Goal: Information Seeking & Learning: Learn about a topic

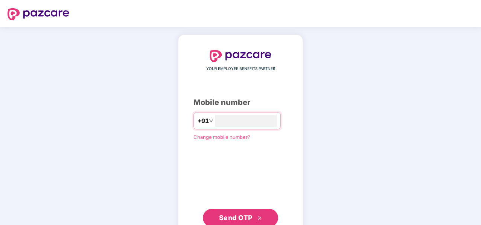
type input "**********"
click at [241, 217] on span "Send OTP" at bounding box center [236, 217] width 34 height 8
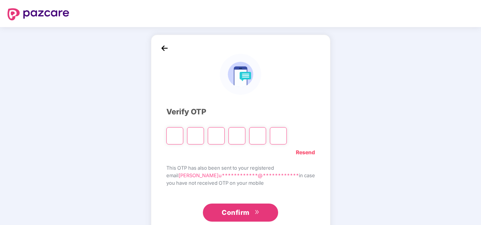
type input "*"
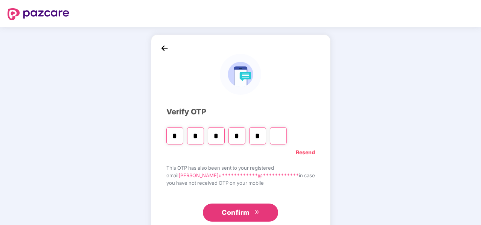
type input "*"
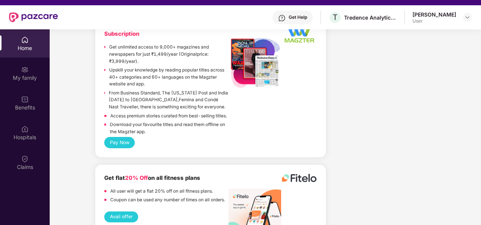
scroll to position [13, 0]
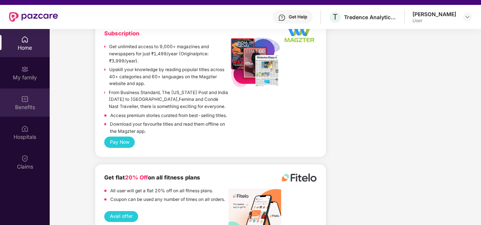
click at [35, 107] on div "Benefits" at bounding box center [25, 107] width 50 height 8
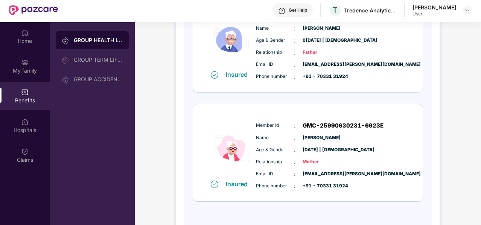
scroll to position [21, 0]
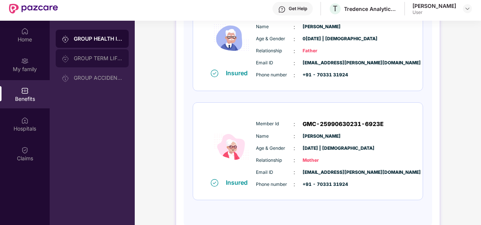
click at [105, 58] on div "GROUP TERM LIFE INSURANCE" at bounding box center [98, 58] width 49 height 6
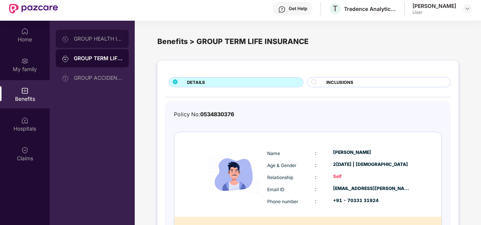
click at [86, 33] on div "GROUP HEALTH INSURANCE" at bounding box center [92, 39] width 73 height 18
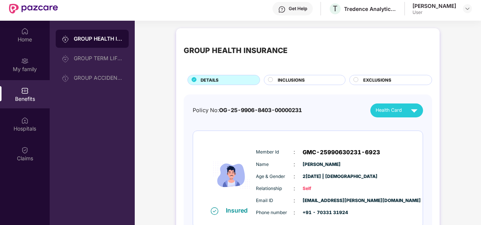
click at [323, 78] on div "INCLUSIONS" at bounding box center [307, 81] width 67 height 8
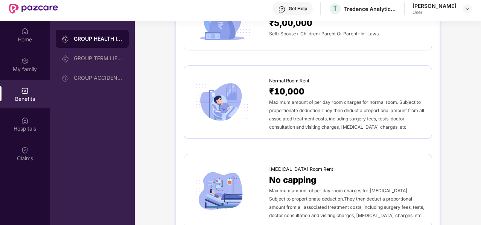
scroll to position [111, 0]
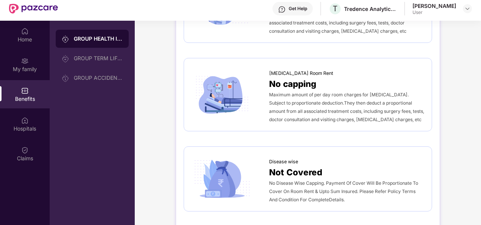
click at [297, 148] on div "Disease wise Not Covered No Disease Wise Capping. Payment Of Cover Will Be Prop…" at bounding box center [308, 178] width 248 height 65
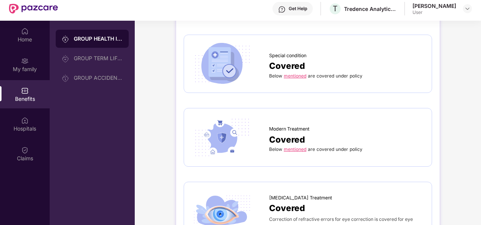
scroll to position [1000, 0]
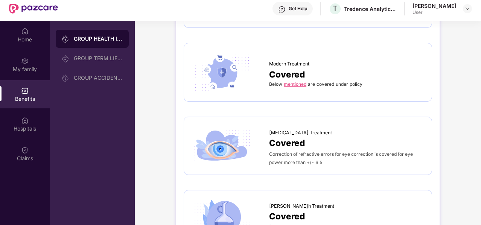
click at [291, 81] on link "mentioned" at bounding box center [295, 84] width 23 height 6
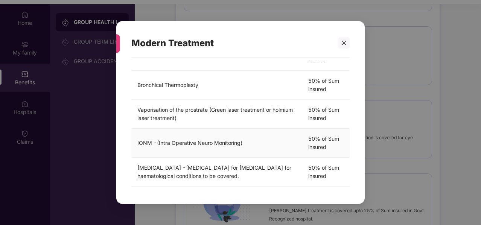
scroll to position [0, 0]
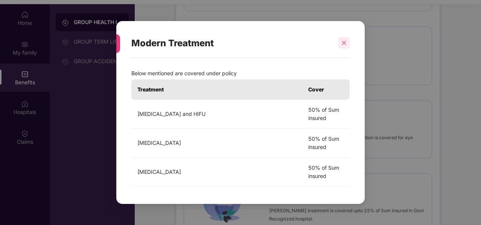
click at [347, 40] on div at bounding box center [343, 42] width 11 height 11
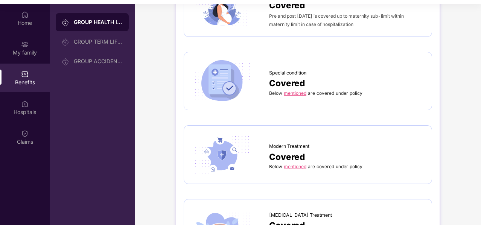
scroll to position [899, 0]
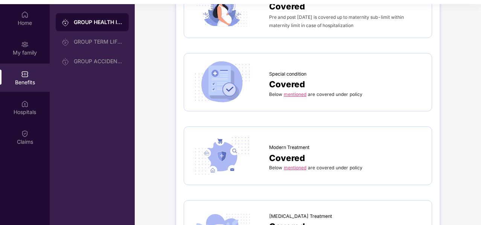
click at [293, 91] on link "mentioned" at bounding box center [295, 94] width 23 height 6
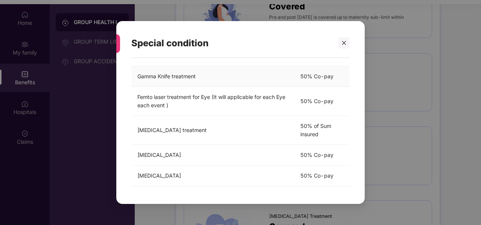
scroll to position [55, 0]
drag, startPoint x: 139, startPoint y: 96, endPoint x: 155, endPoint y: 97, distance: 15.8
click at [155, 97] on td "Femto laser treatment for Eye (It will applicable for each Eye each event )" at bounding box center [212, 101] width 163 height 29
drag, startPoint x: 136, startPoint y: 98, endPoint x: 192, endPoint y: 99, distance: 56.5
click at [192, 99] on td "Femto laser treatment for Eye (It will applicable for each Eye each event )" at bounding box center [212, 101] width 163 height 29
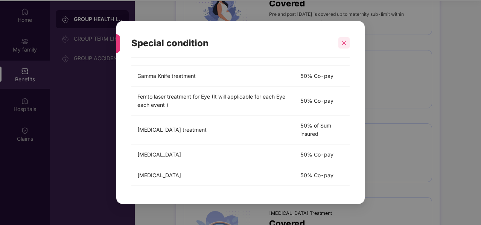
click at [345, 43] on icon "close" at bounding box center [343, 42] width 5 height 5
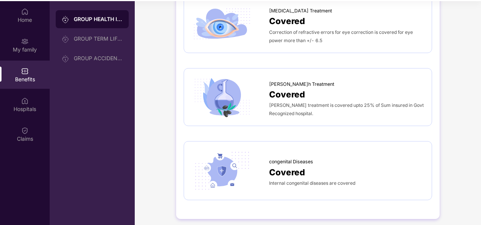
scroll to position [42, 0]
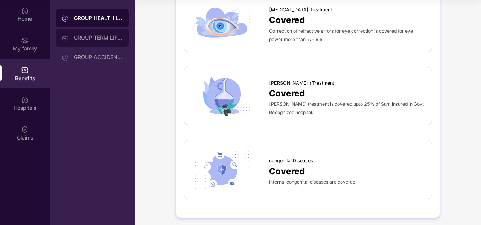
click at [109, 40] on div "GROUP TERM LIFE INSURANCE" at bounding box center [98, 38] width 49 height 6
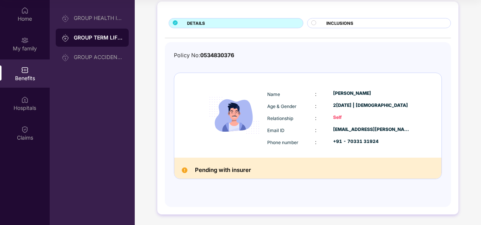
scroll to position [0, 0]
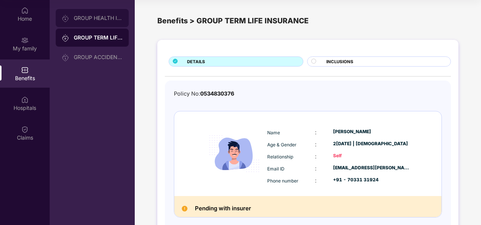
click at [87, 25] on div "GROUP HEALTH INSURANCE" at bounding box center [92, 18] width 73 height 18
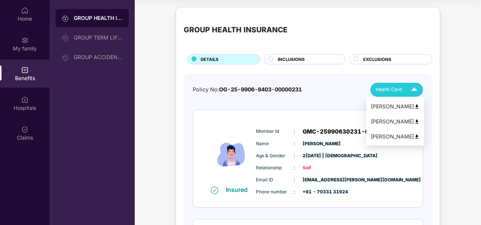
click at [416, 90] on img at bounding box center [414, 89] width 13 height 13
click at [418, 133] on div "[PERSON_NAME]" at bounding box center [395, 137] width 49 height 8
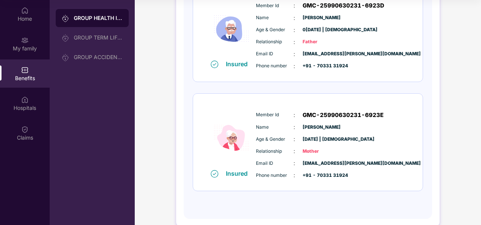
scroll to position [247, 0]
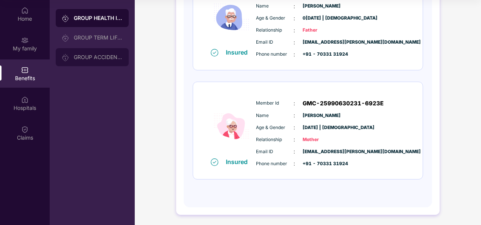
click at [86, 55] on div "GROUP ACCIDENTAL INSURANCE" at bounding box center [98, 57] width 49 height 6
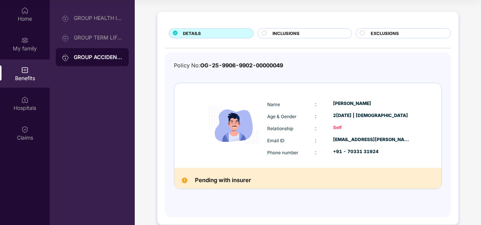
scroll to position [38, 0]
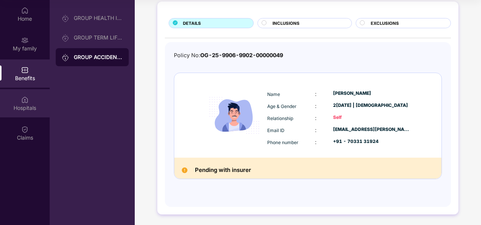
click at [31, 108] on div "Hospitals" at bounding box center [25, 108] width 50 height 8
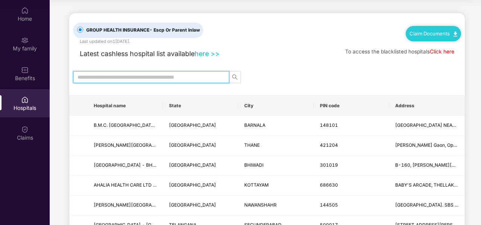
click at [129, 78] on input "text" at bounding box center [148, 77] width 141 height 8
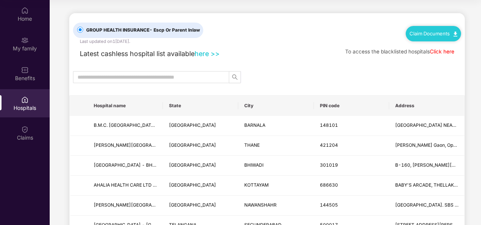
click at [425, 34] on link "Claim Documents" at bounding box center [434, 33] width 48 height 6
click at [453, 57] on link "Claim Process" at bounding box center [436, 62] width 49 height 16
click at [32, 63] on div "Benefits" at bounding box center [25, 73] width 50 height 28
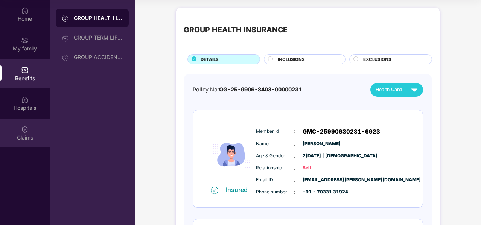
click at [25, 133] on img at bounding box center [25, 130] width 8 height 8
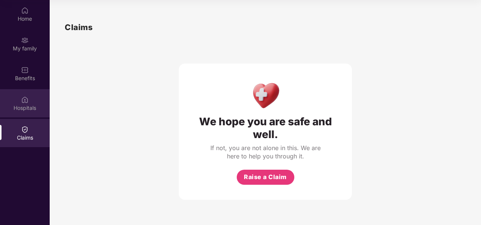
click at [30, 116] on div "Hospitals" at bounding box center [25, 103] width 50 height 28
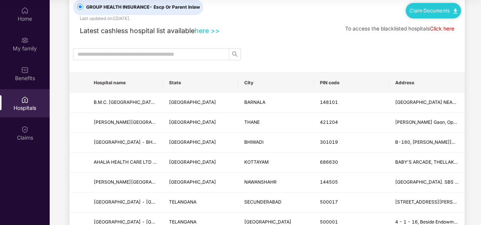
scroll to position [23, 0]
click at [143, 55] on input "text" at bounding box center [148, 54] width 141 height 8
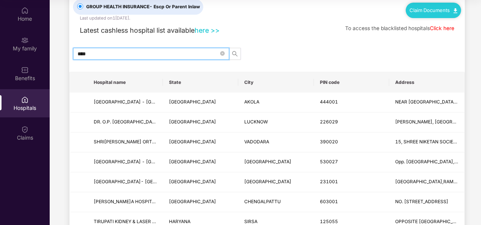
type input "*****"
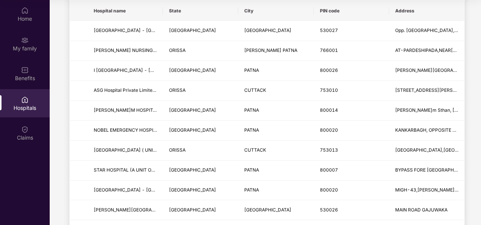
scroll to position [0, 0]
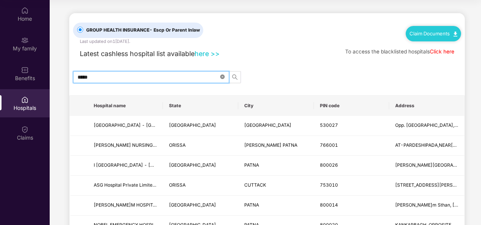
click at [223, 77] on icon "close-circle" at bounding box center [222, 77] width 5 height 5
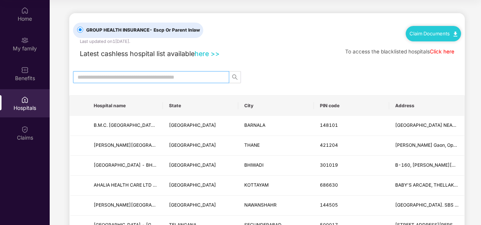
click at [166, 72] on span at bounding box center [151, 77] width 156 height 12
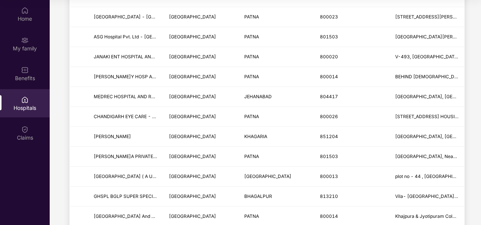
scroll to position [727, 0]
type input "*****"
click at [168, 175] on td "[GEOGRAPHIC_DATA]" at bounding box center [200, 176] width 75 height 20
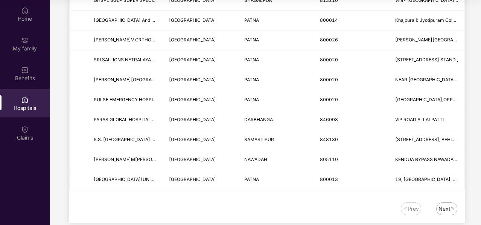
scroll to position [924, 0]
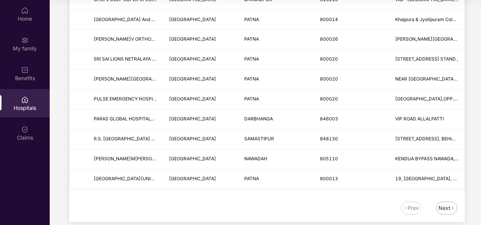
click at [450, 204] on div "Next" at bounding box center [445, 208] width 12 height 8
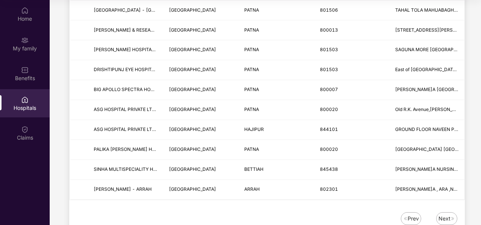
scroll to position [913, 0]
click at [443, 214] on div "Next" at bounding box center [445, 218] width 12 height 8
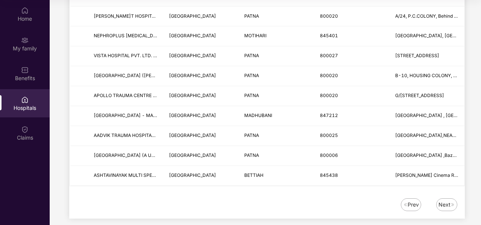
scroll to position [928, 0]
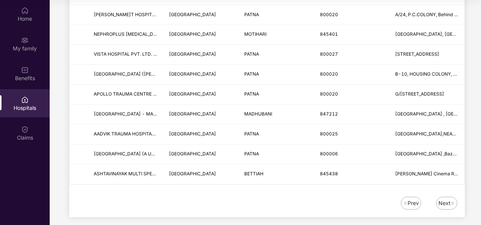
click at [442, 199] on div "Next" at bounding box center [445, 203] width 12 height 8
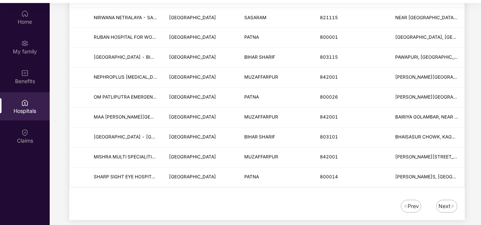
click at [447, 202] on div "Next" at bounding box center [445, 206] width 12 height 8
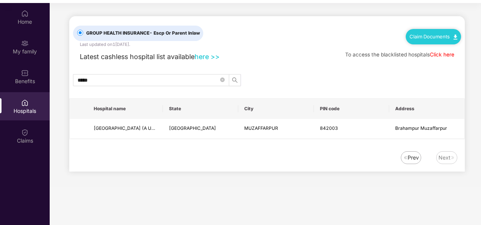
click at [417, 155] on div "Prev" at bounding box center [413, 158] width 11 height 8
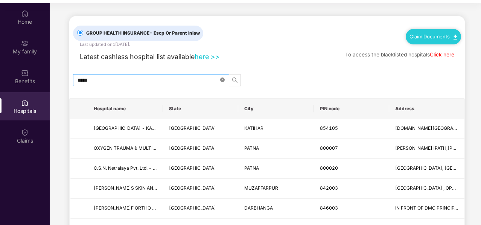
click at [222, 78] on icon "close-circle" at bounding box center [222, 80] width 5 height 5
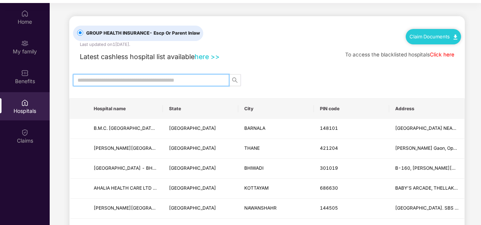
type input "*"
click at [108, 83] on input "text" at bounding box center [148, 80] width 141 height 8
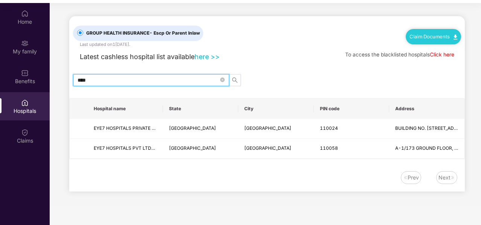
click at [93, 83] on input "****" at bounding box center [148, 80] width 141 height 8
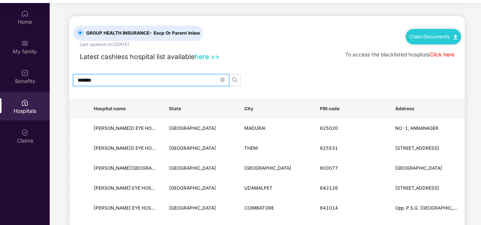
click at [87, 81] on input "*******" at bounding box center [148, 80] width 141 height 8
click at [109, 81] on input "*******" at bounding box center [148, 80] width 141 height 8
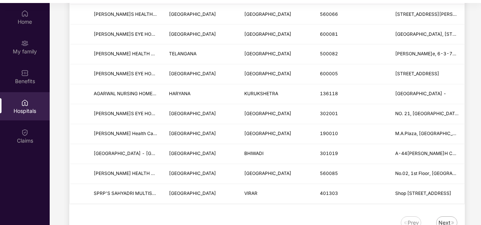
scroll to position [928, 0]
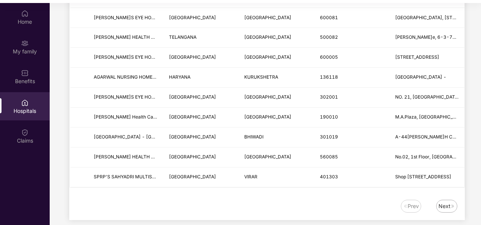
click at [447, 202] on div "Next" at bounding box center [445, 206] width 12 height 8
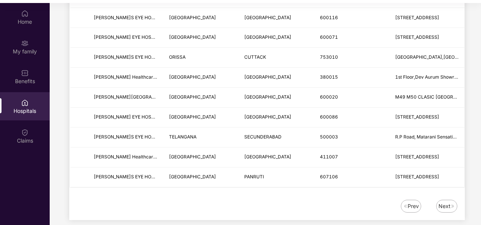
click at [441, 200] on div "Next" at bounding box center [446, 206] width 21 height 13
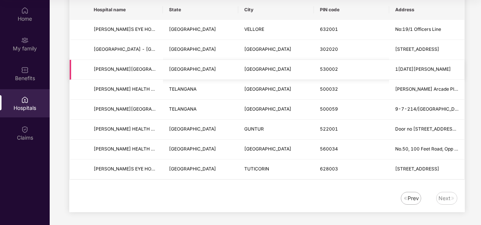
scroll to position [0, 0]
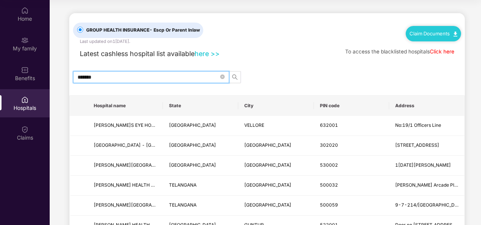
click at [102, 76] on input "*******" at bounding box center [148, 77] width 141 height 8
type input "****"
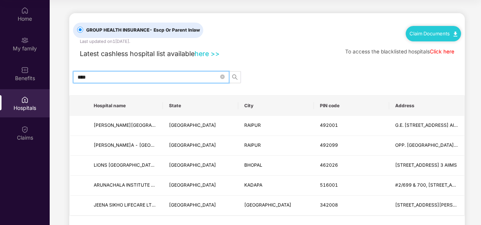
click at [99, 79] on input "****" at bounding box center [148, 77] width 141 height 8
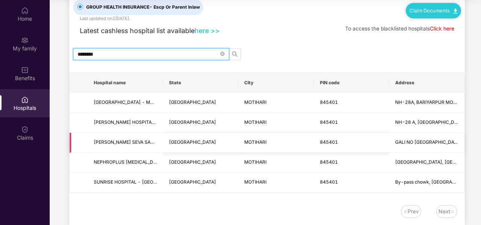
scroll to position [23, 0]
click at [97, 55] on input "********" at bounding box center [148, 54] width 141 height 8
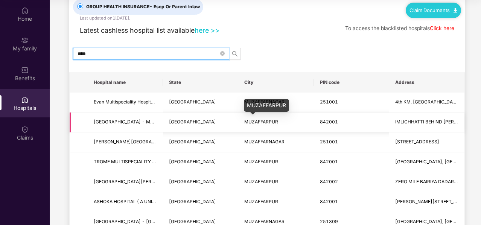
click at [265, 121] on span "MUZAFFARPUR" at bounding box center [261, 122] width 34 height 6
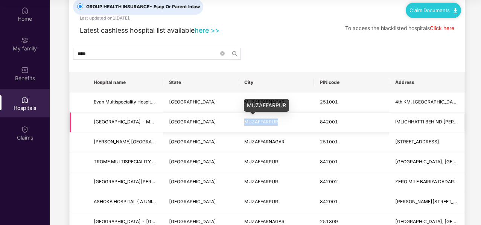
click at [265, 121] on span "MUZAFFARPUR" at bounding box center [261, 122] width 34 height 6
copy span "MUZAFFARPUR"
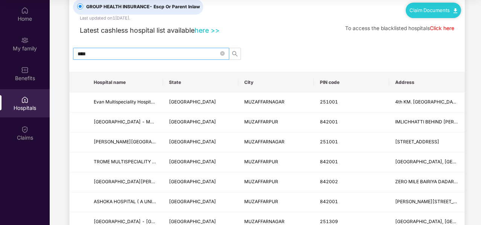
click at [96, 58] on span "****" at bounding box center [151, 54] width 156 height 12
click at [87, 57] on input "****" at bounding box center [148, 54] width 141 height 8
paste input "*******"
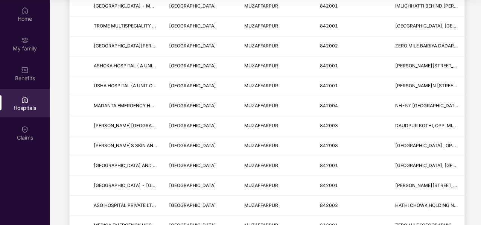
scroll to position [0, 0]
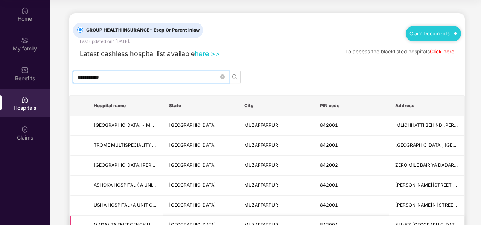
type input "**********"
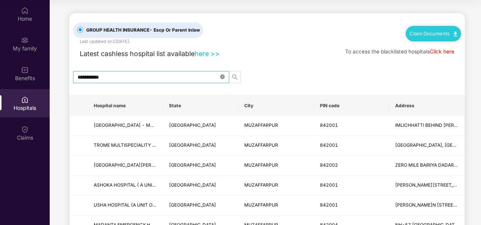
click at [221, 78] on icon "close-circle" at bounding box center [222, 77] width 5 height 5
click at [169, 78] on input "text" at bounding box center [148, 77] width 141 height 8
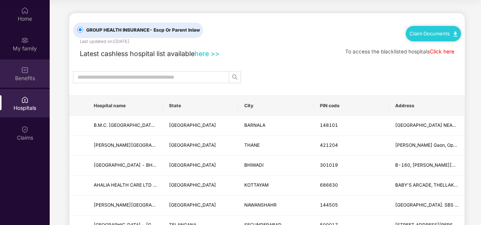
click at [27, 70] on img at bounding box center [25, 70] width 8 height 8
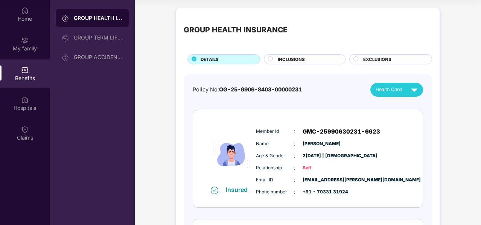
click at [368, 56] on span "EXCLUSIONS" at bounding box center [377, 59] width 28 height 7
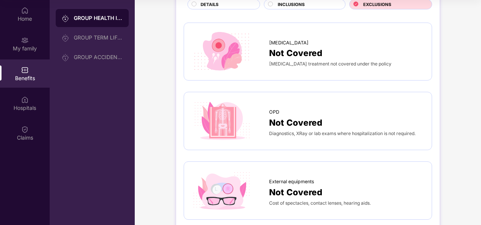
scroll to position [89, 0]
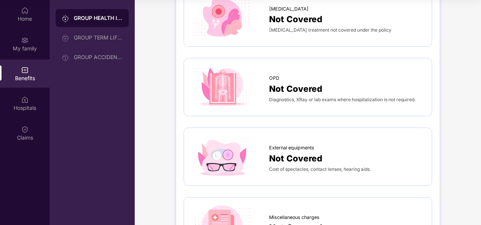
click at [31, 75] on div "Benefits" at bounding box center [25, 79] width 50 height 8
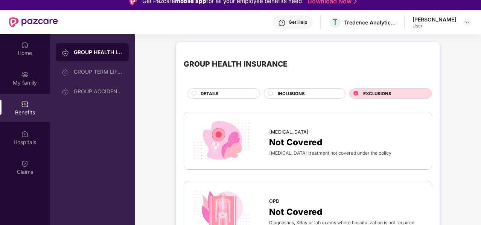
scroll to position [8, 0]
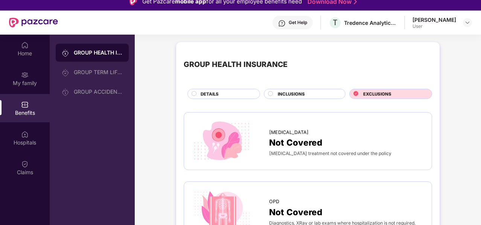
click at [325, 93] on div "INCLUSIONS" at bounding box center [307, 95] width 67 height 8
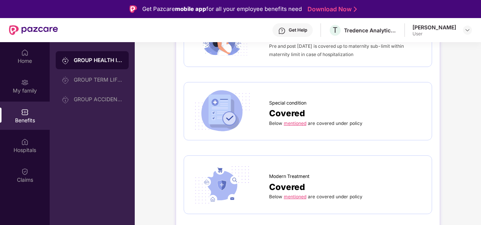
scroll to position [909, 0]
click at [302, 120] on link "mentioned" at bounding box center [295, 123] width 23 height 6
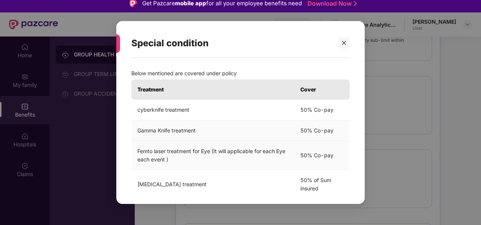
scroll to position [0, 0]
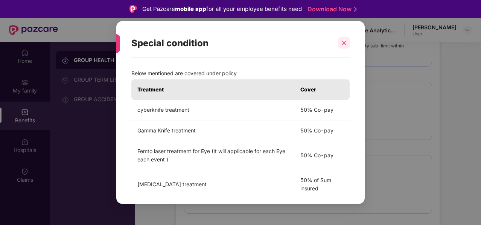
click at [342, 44] on icon "close" at bounding box center [343, 42] width 5 height 5
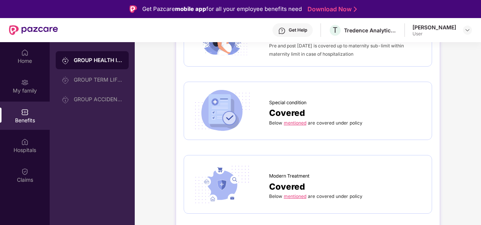
click at [294, 194] on link "mentioned" at bounding box center [295, 197] width 23 height 6
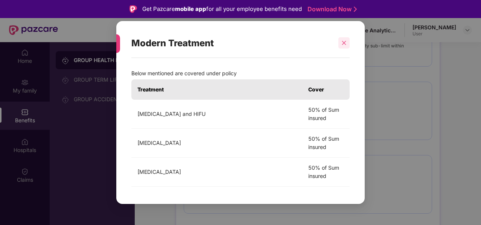
click at [345, 42] on icon "close" at bounding box center [344, 43] width 4 height 4
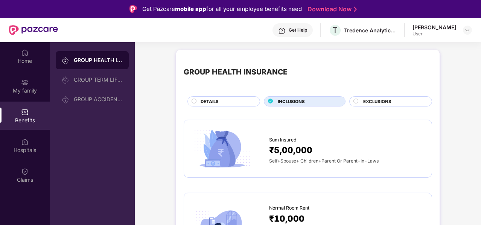
click at [296, 25] on div "Get Help" at bounding box center [293, 30] width 40 height 14
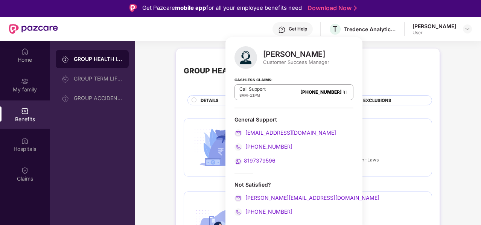
scroll to position [1, 0]
